Goal: Find contact information: Find contact information

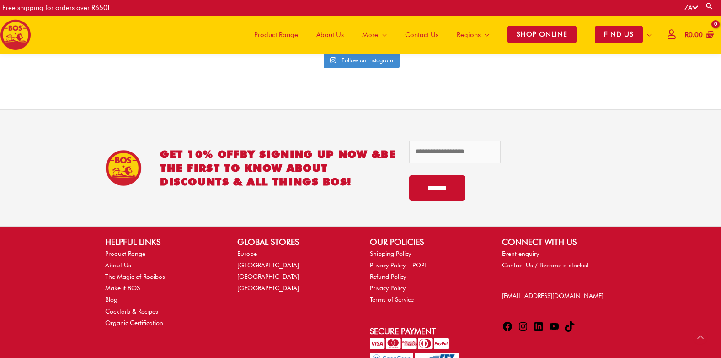
scroll to position [2235, 0]
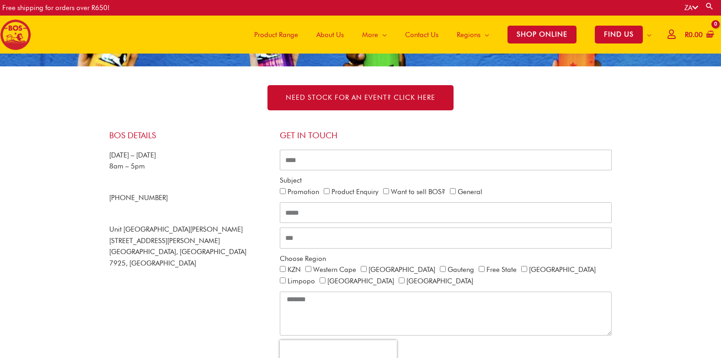
scroll to position [132, 0]
